Goal: Find specific page/section: Find specific page/section

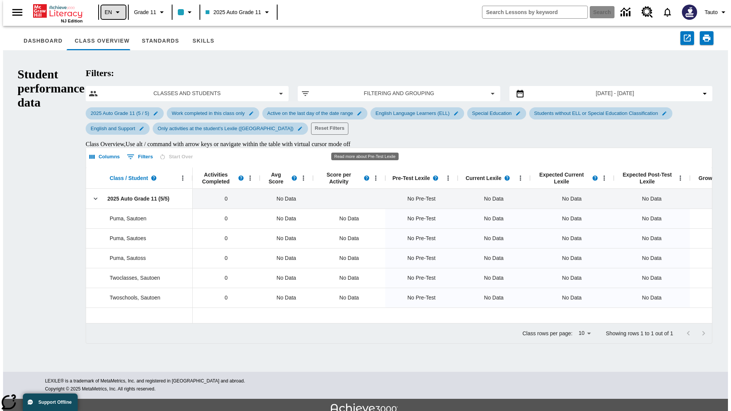
click at [113, 12] on icon "Language: EN, Select a language" at bounding box center [117, 12] width 9 height 9
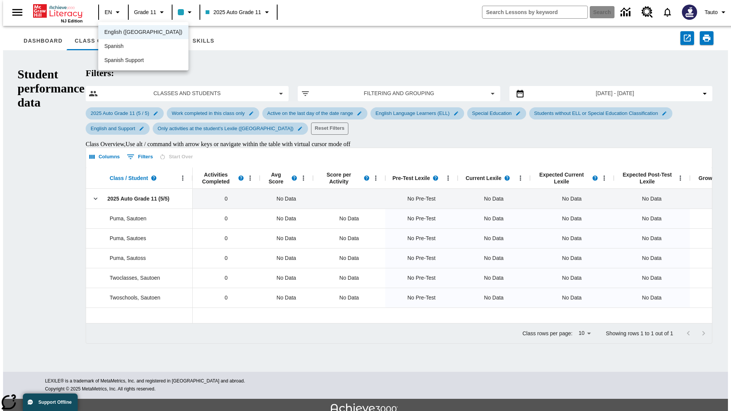
click at [127, 33] on span "English (US)" at bounding box center [143, 32] width 78 height 8
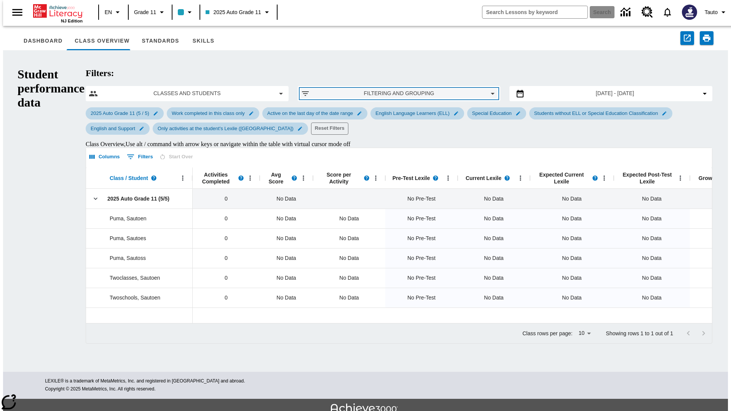
click at [365, 89] on span "Filtering and Grouping" at bounding box center [399, 93] width 166 height 8
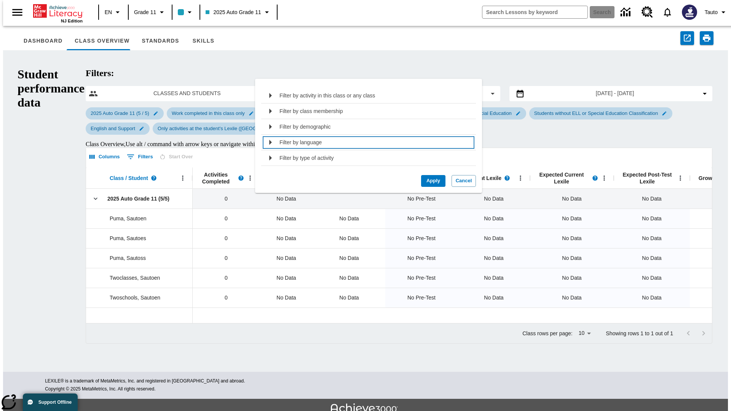
click at [366, 142] on div "Filter by language" at bounding box center [376, 142] width 192 height 12
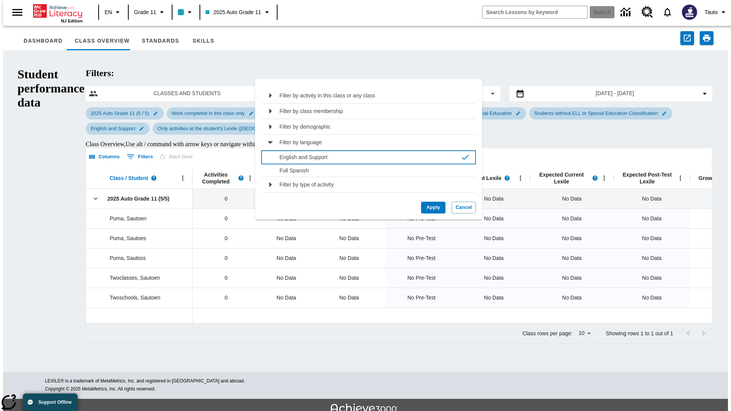
click at [366, 157] on p "English and Support" at bounding box center [369, 157] width 178 height 8
click at [430, 208] on button "Apply" at bounding box center [433, 208] width 24 height 12
